Goal: Task Accomplishment & Management: Use online tool/utility

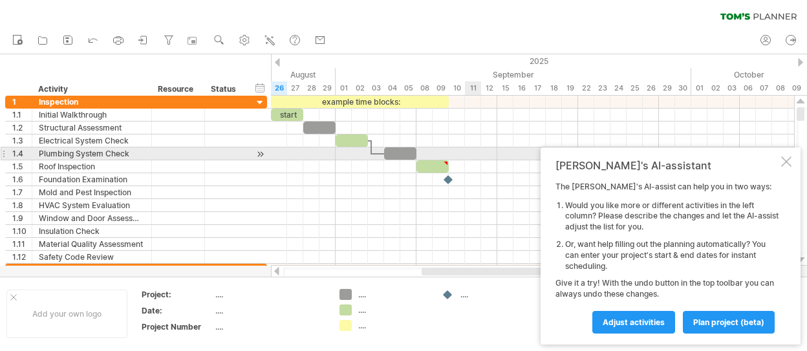
click at [788, 161] on div at bounding box center [786, 162] width 10 height 10
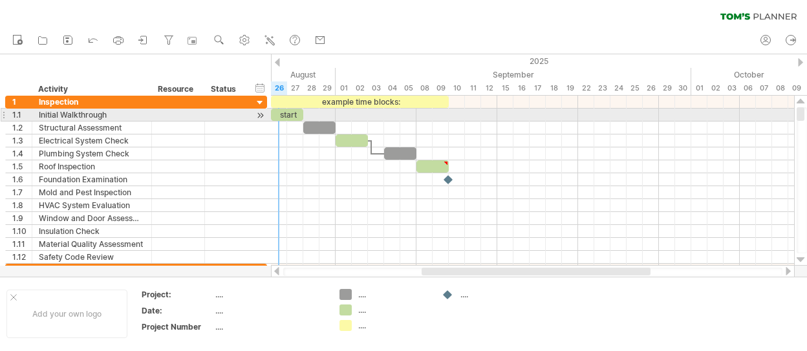
click at [285, 114] on div "start" at bounding box center [287, 115] width 32 height 12
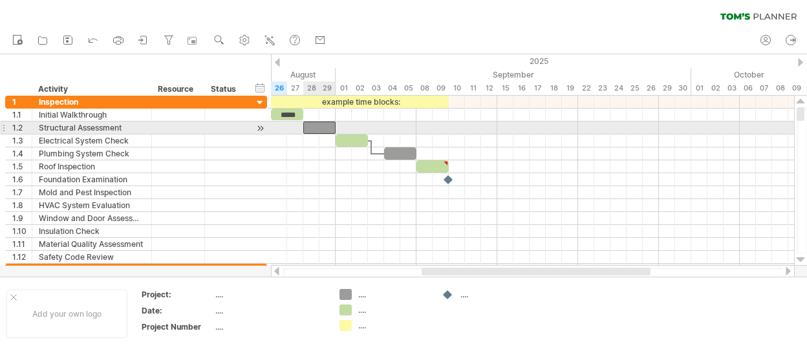
click at [312, 125] on div "​" at bounding box center [319, 128] width 32 height 12
click at [257, 124] on div at bounding box center [260, 129] width 12 height 14
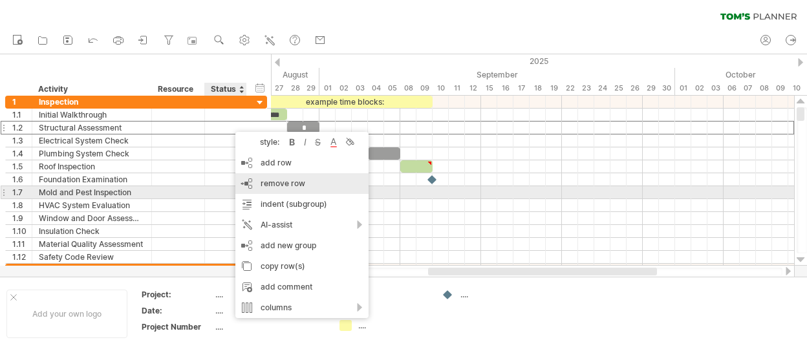
click at [282, 190] on div "remove row remove selected rows" at bounding box center [301, 183] width 133 height 21
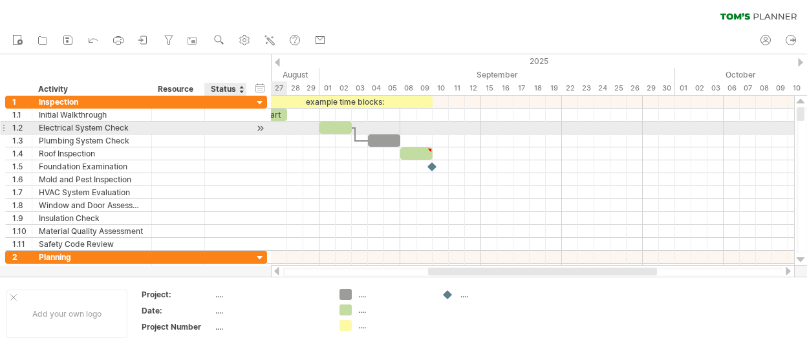
click at [261, 125] on div at bounding box center [260, 129] width 12 height 14
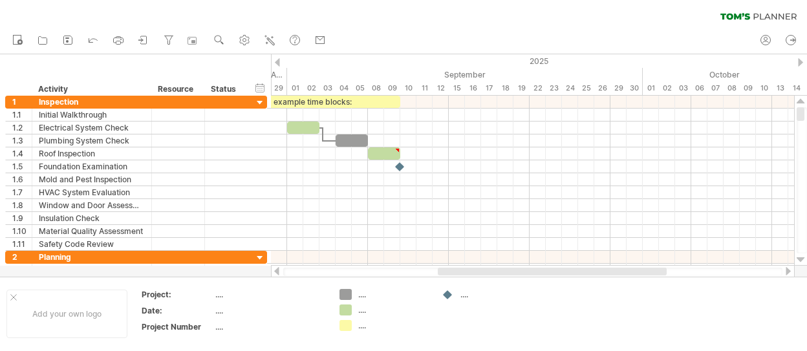
click at [301, 270] on div at bounding box center [532, 272] width 499 height 8
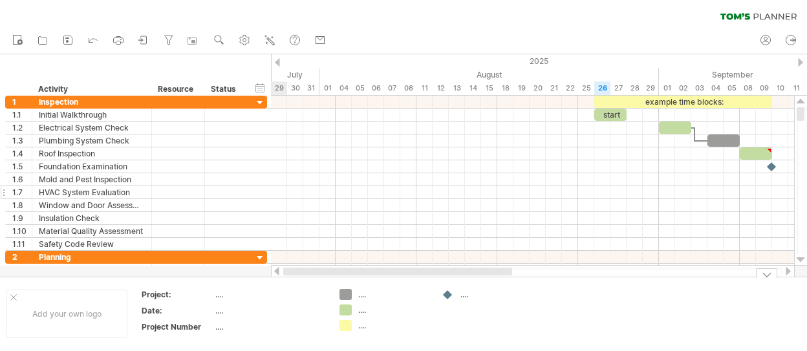
drag, startPoint x: 449, startPoint y: 274, endPoint x: 254, endPoint y: 189, distance: 212.6
click at [264, 283] on div "Trying to reach [DOMAIN_NAME] Connected again... 0% clear filter new 1" at bounding box center [403, 175] width 807 height 351
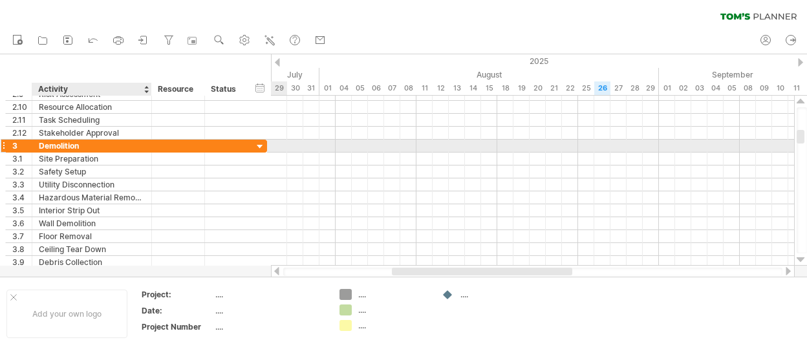
click at [263, 141] on div at bounding box center [260, 147] width 12 height 12
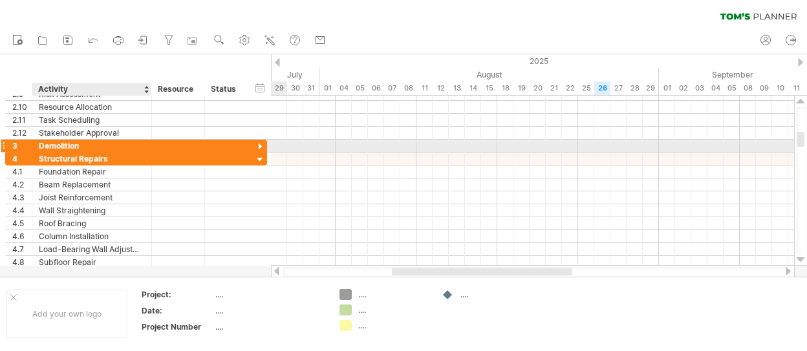
click at [263, 141] on div at bounding box center [260, 147] width 12 height 12
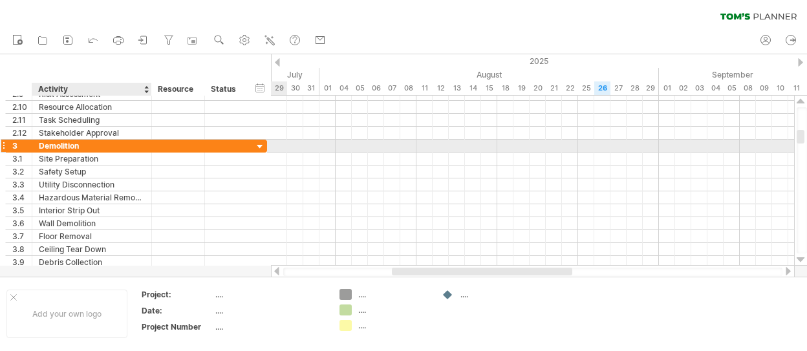
click at [263, 141] on div at bounding box center [260, 147] width 12 height 12
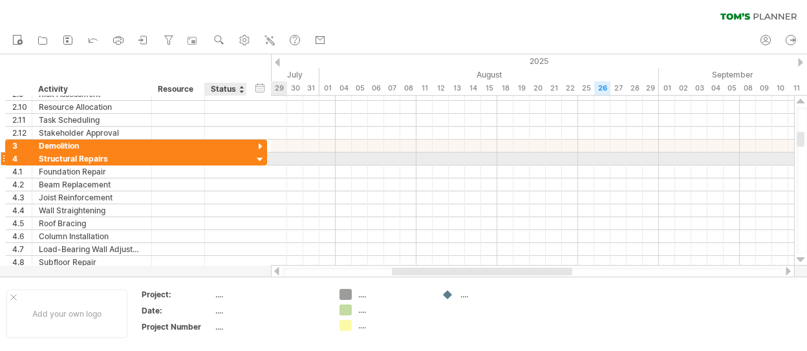
click at [260, 157] on div at bounding box center [260, 160] width 12 height 12
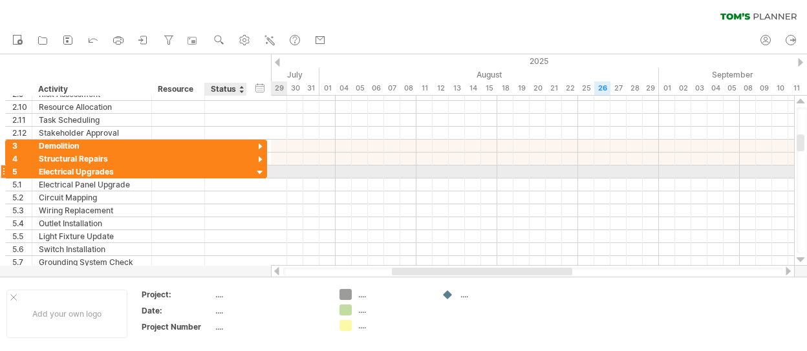
click at [257, 170] on div at bounding box center [260, 173] width 12 height 12
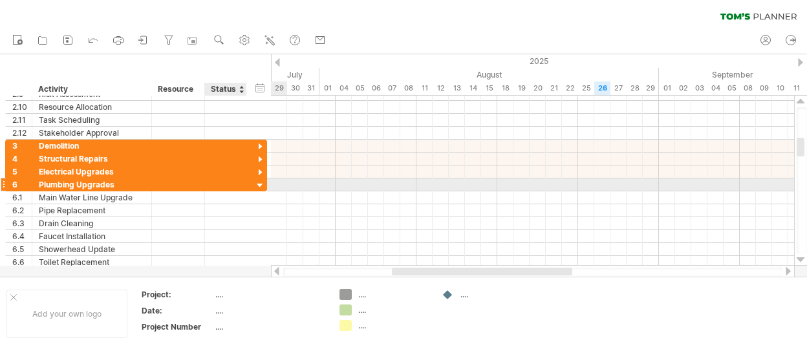
click at [256, 183] on div at bounding box center [260, 186] width 12 height 12
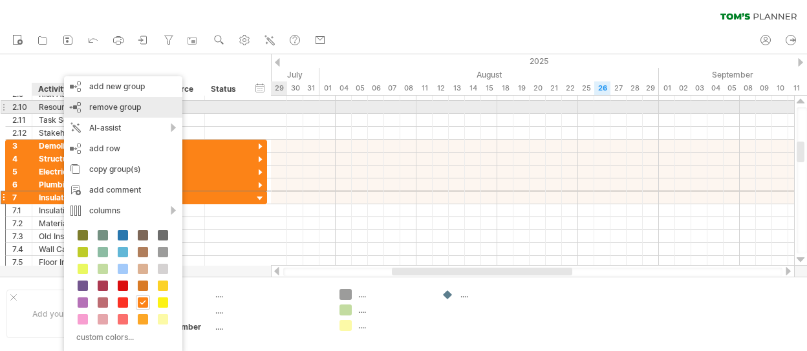
click at [133, 105] on span "remove group" at bounding box center [115, 107] width 52 height 10
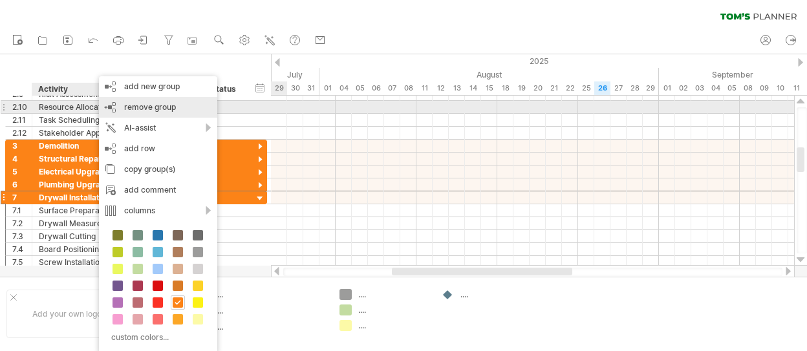
click at [141, 109] on span "remove group" at bounding box center [150, 107] width 52 height 10
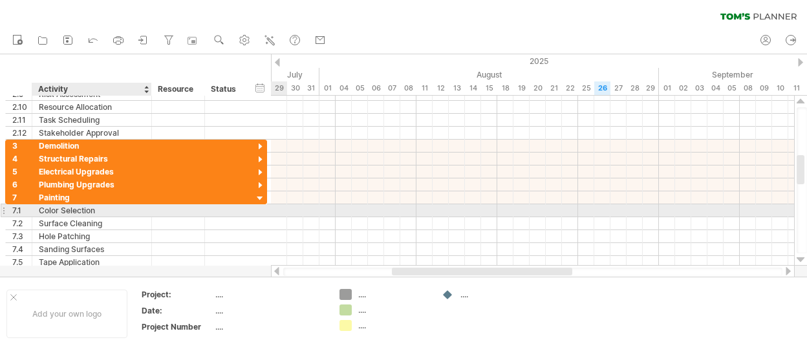
click at [86, 210] on div "Color Selection" at bounding box center [92, 210] width 106 height 12
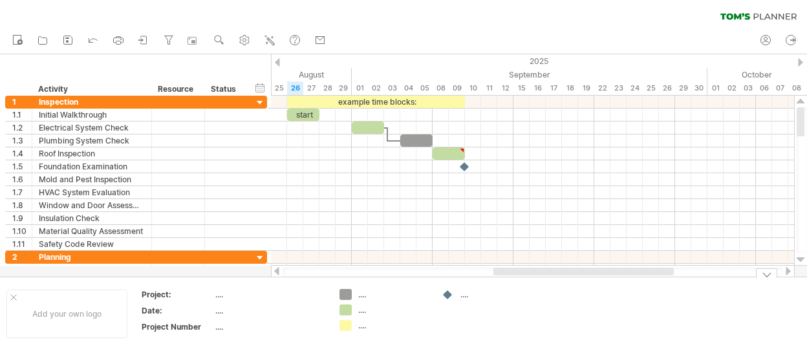
drag, startPoint x: 439, startPoint y: 274, endPoint x: 520, endPoint y: 160, distance: 140.0
click at [520, 274] on div at bounding box center [583, 272] width 180 height 8
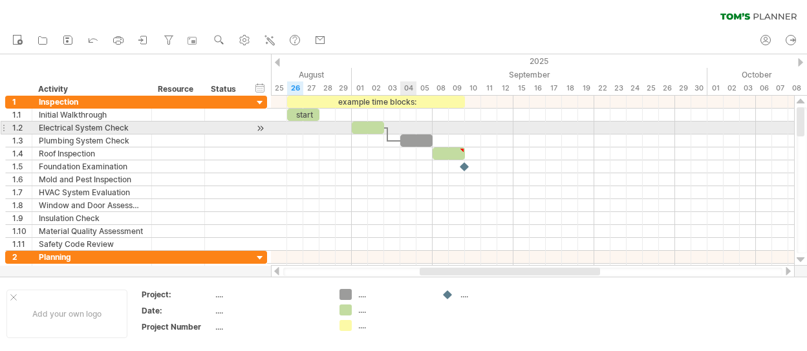
click at [412, 133] on div at bounding box center [532, 128] width 523 height 13
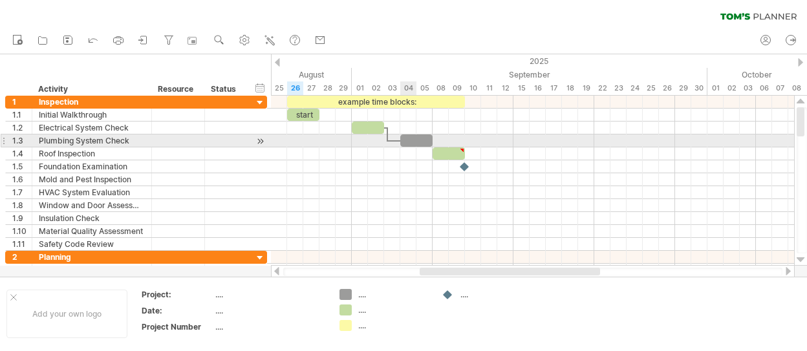
click at [411, 140] on div "​" at bounding box center [416, 141] width 32 height 12
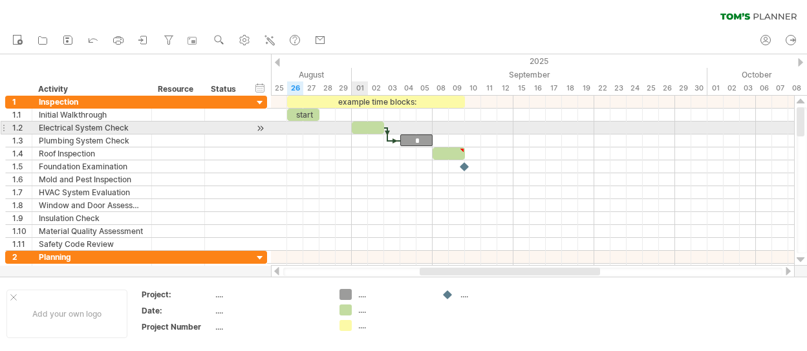
click at [366, 126] on div "​" at bounding box center [368, 128] width 32 height 12
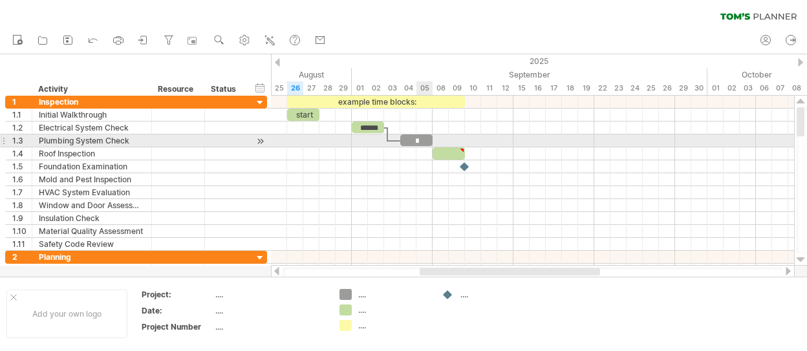
click at [421, 147] on div at bounding box center [532, 153] width 523 height 13
click at [413, 140] on div "*" at bounding box center [416, 141] width 32 height 12
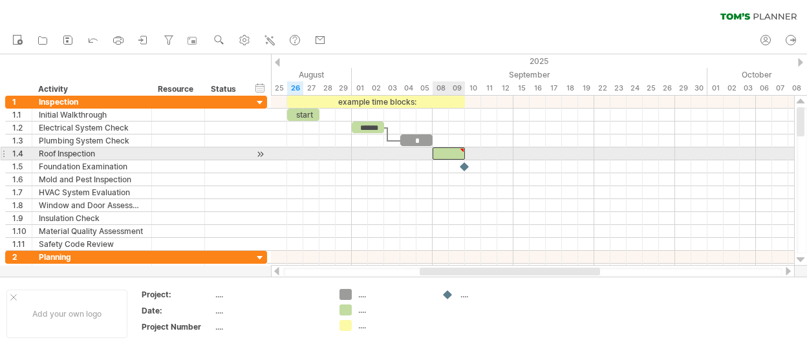
click at [456, 153] on div "​" at bounding box center [449, 153] width 32 height 12
click at [464, 150] on div at bounding box center [462, 150] width 6 height 6
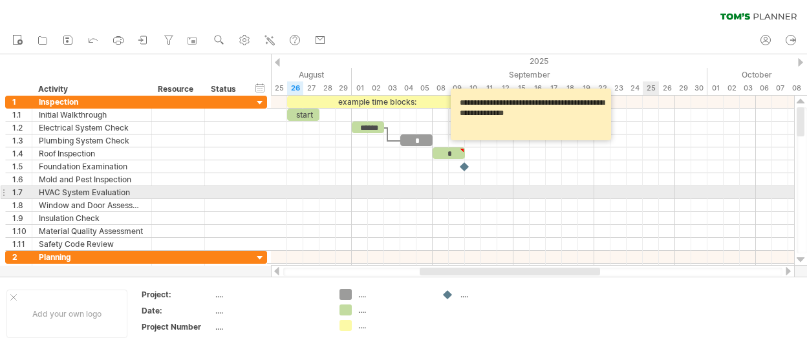
type textarea "**********"
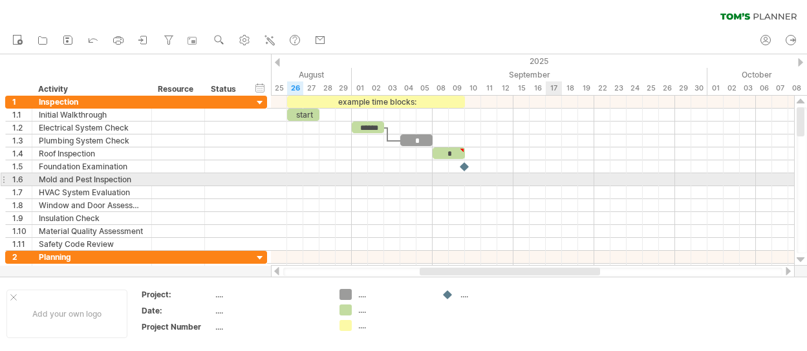
click at [555, 180] on div at bounding box center [532, 179] width 523 height 13
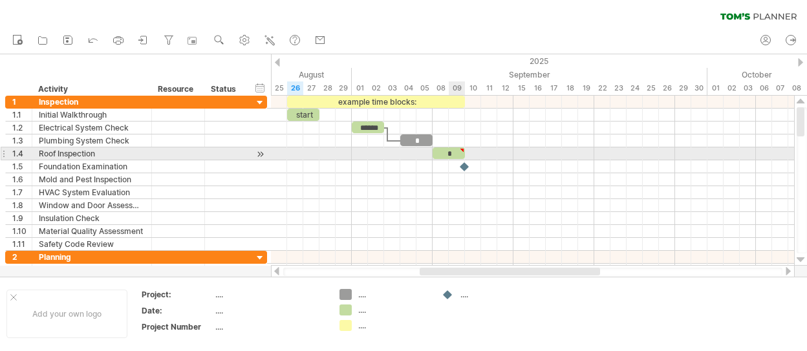
click at [450, 151] on div "*" at bounding box center [449, 153] width 32 height 12
